Goal: Check status: Check status

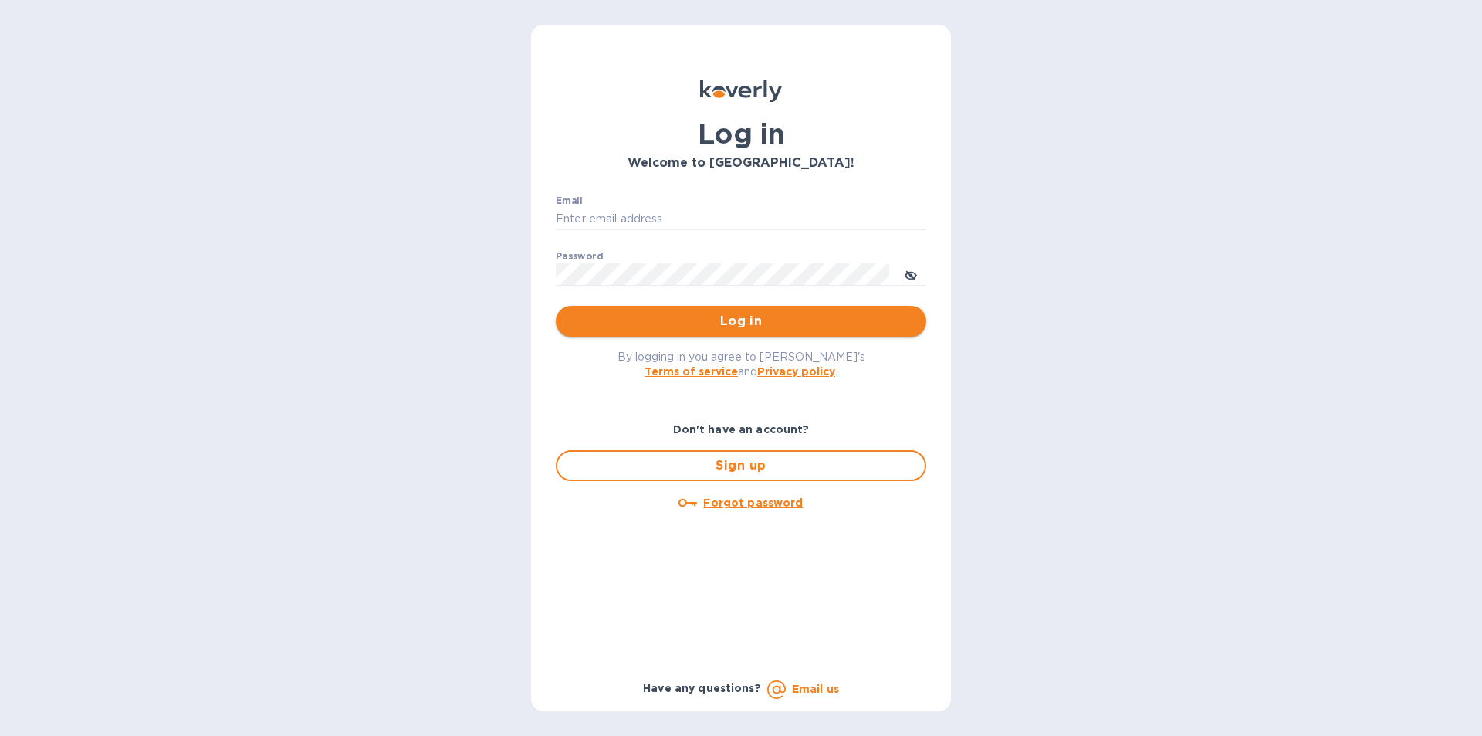
type input "gzall@zallandsons.com"
click at [747, 327] on span "Log in" at bounding box center [741, 321] width 346 height 19
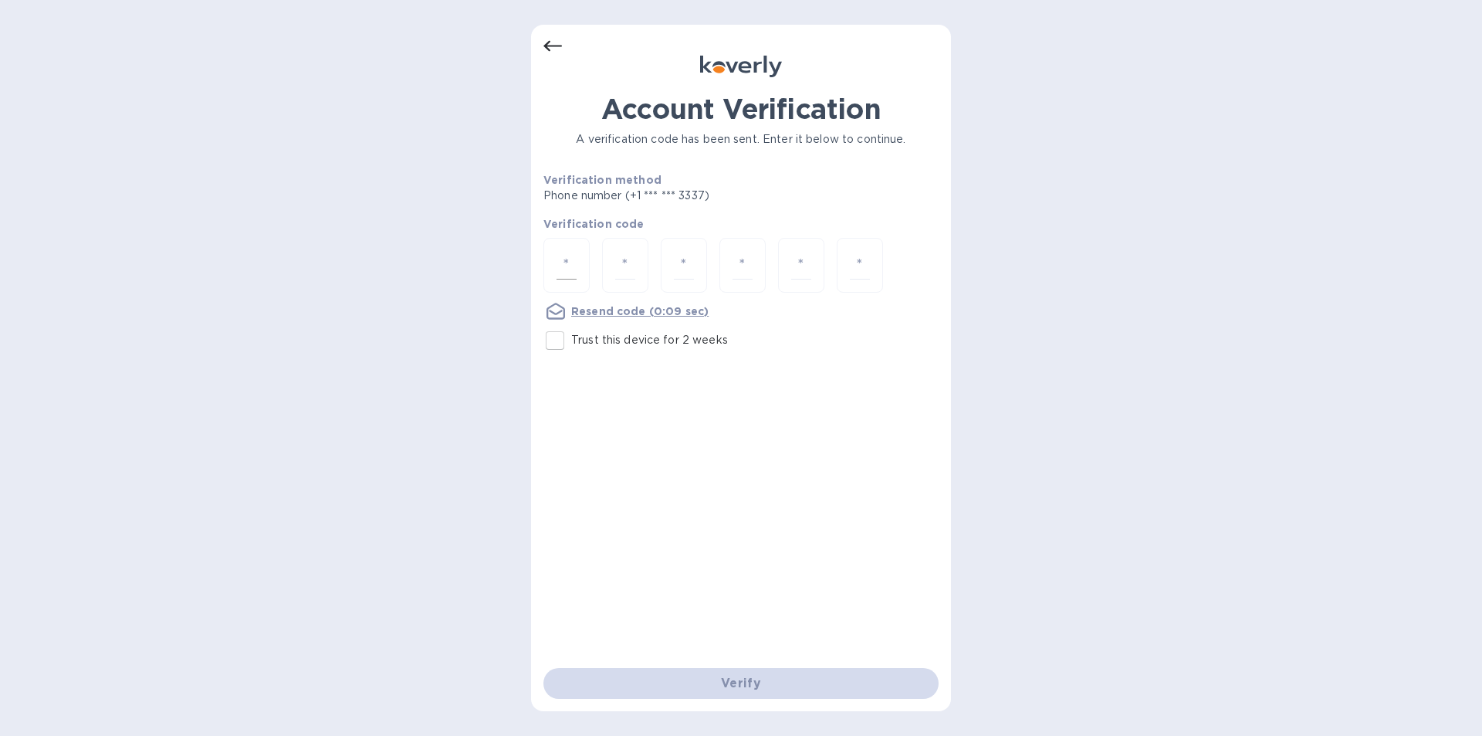
click at [583, 250] on div at bounding box center [566, 265] width 46 height 55
click at [566, 245] on div at bounding box center [566, 265] width 46 height 55
type input "9"
type input "5"
type input "9"
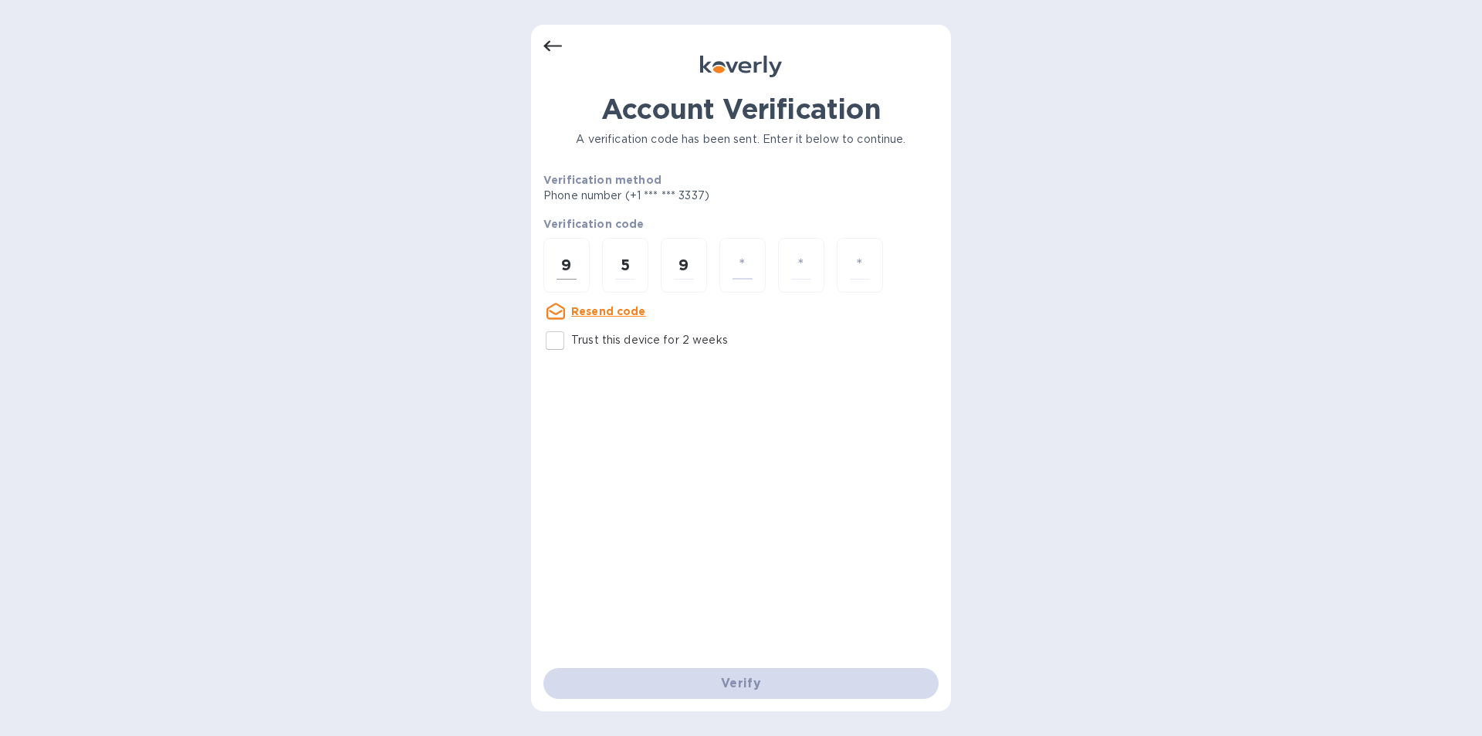
type input "1"
type input "3"
type input "8"
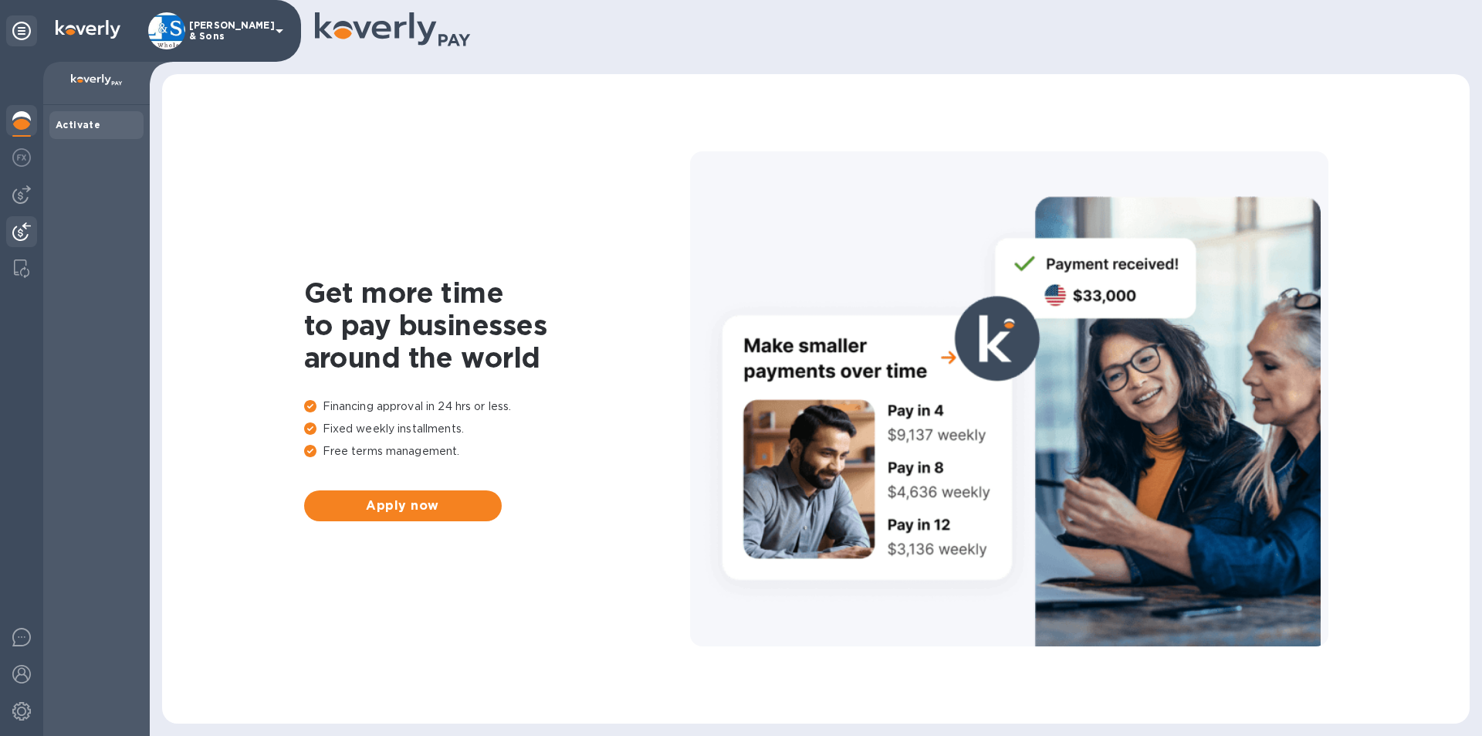
click at [18, 230] on img at bounding box center [21, 231] width 19 height 19
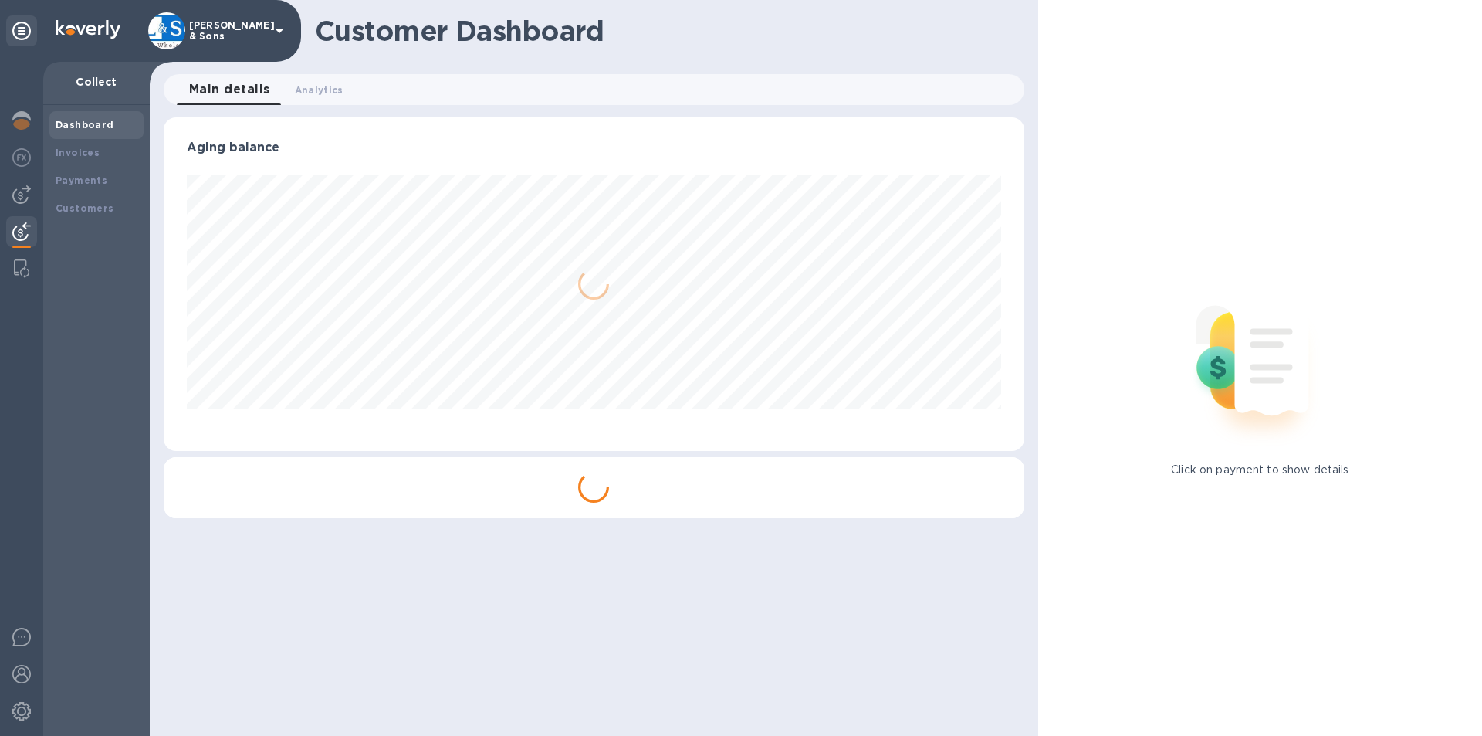
scroll to position [333, 860]
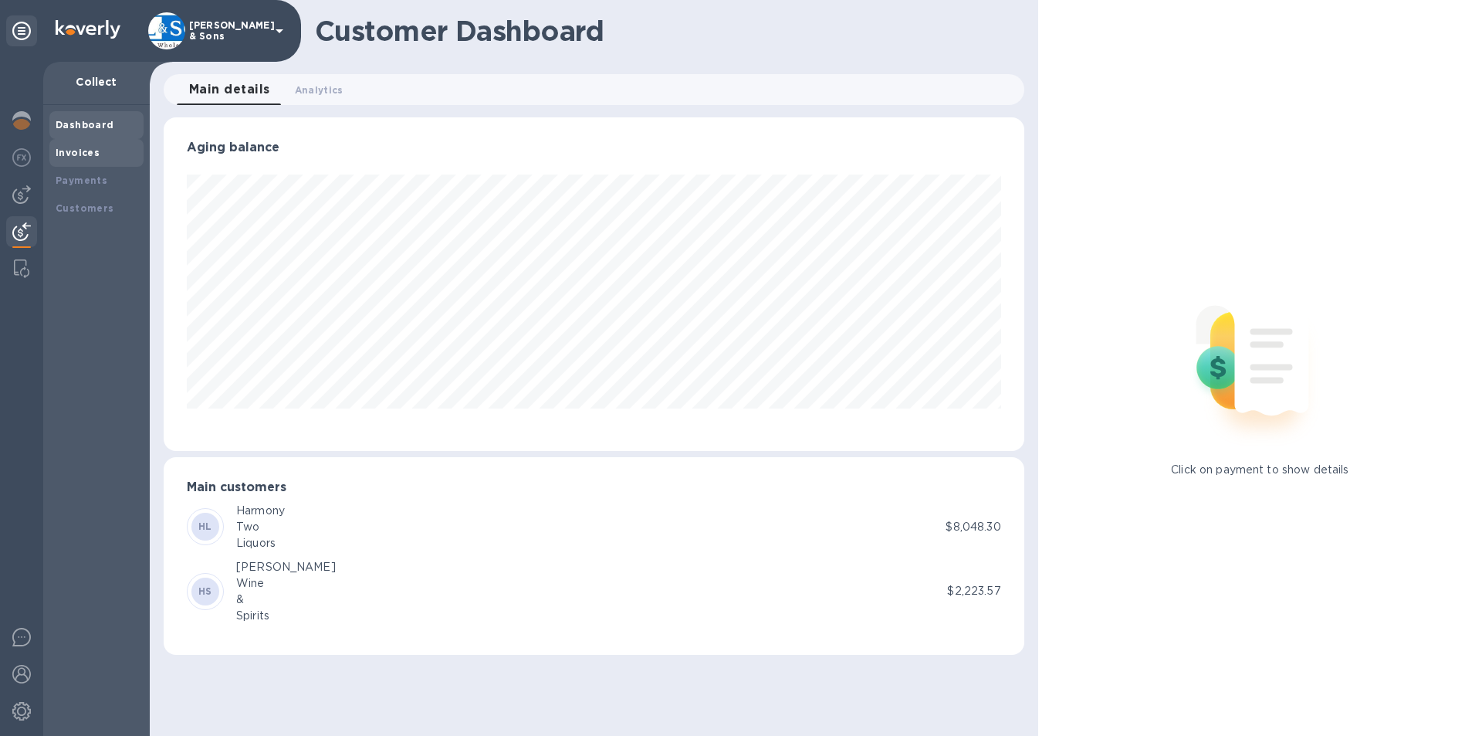
click at [93, 150] on b "Invoices" at bounding box center [78, 153] width 44 height 12
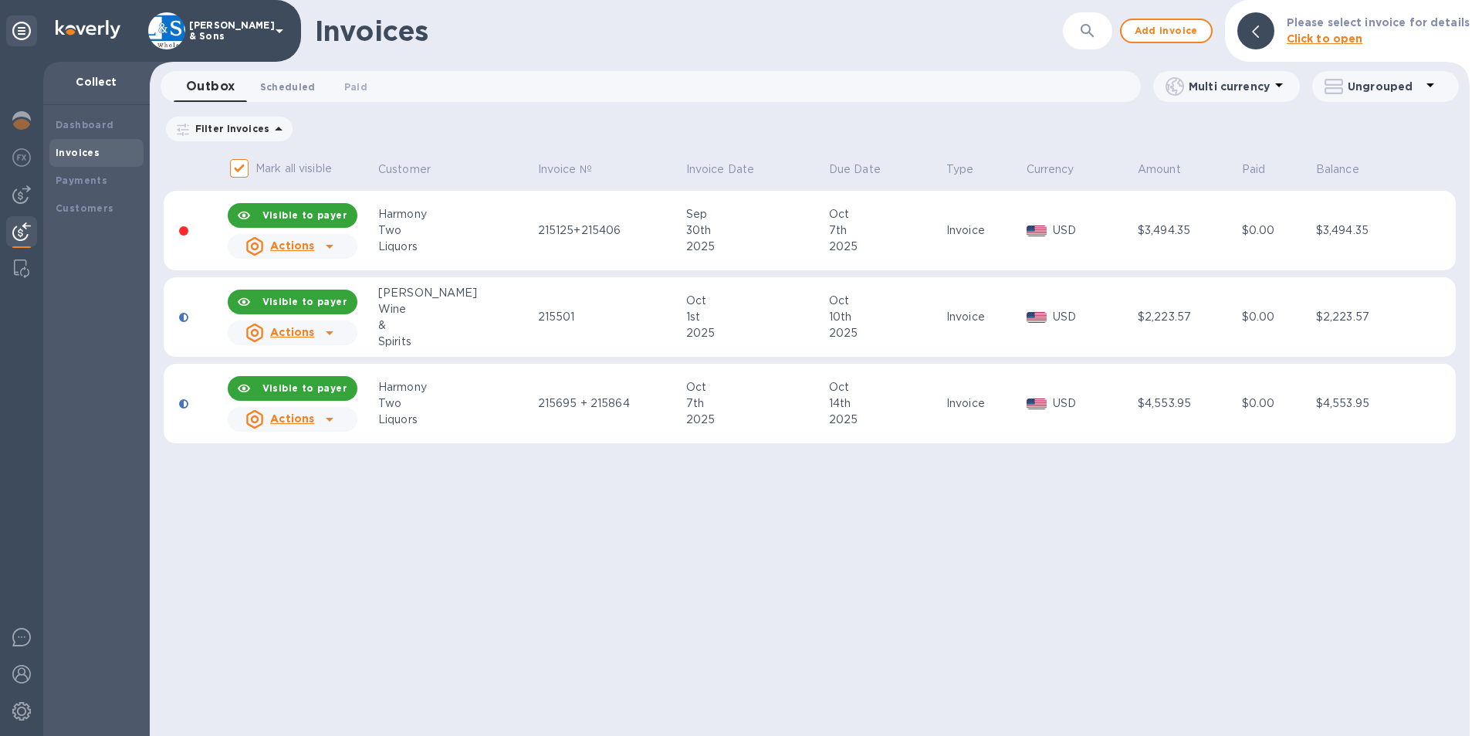
click at [275, 84] on span "Scheduled 0" at bounding box center [288, 87] width 56 height 16
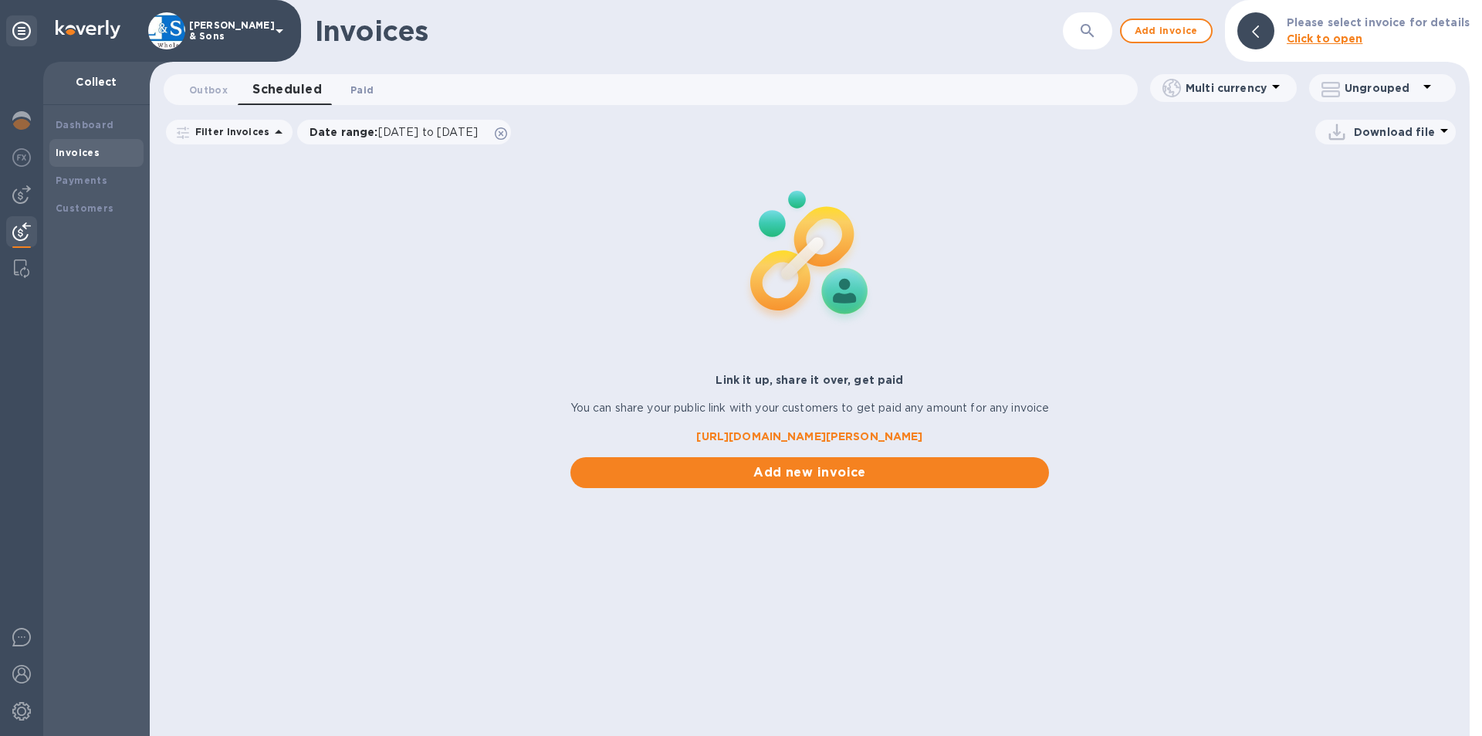
click at [361, 79] on button "Paid 0" at bounding box center [362, 89] width 56 height 31
